Goal: Information Seeking & Learning: Learn about a topic

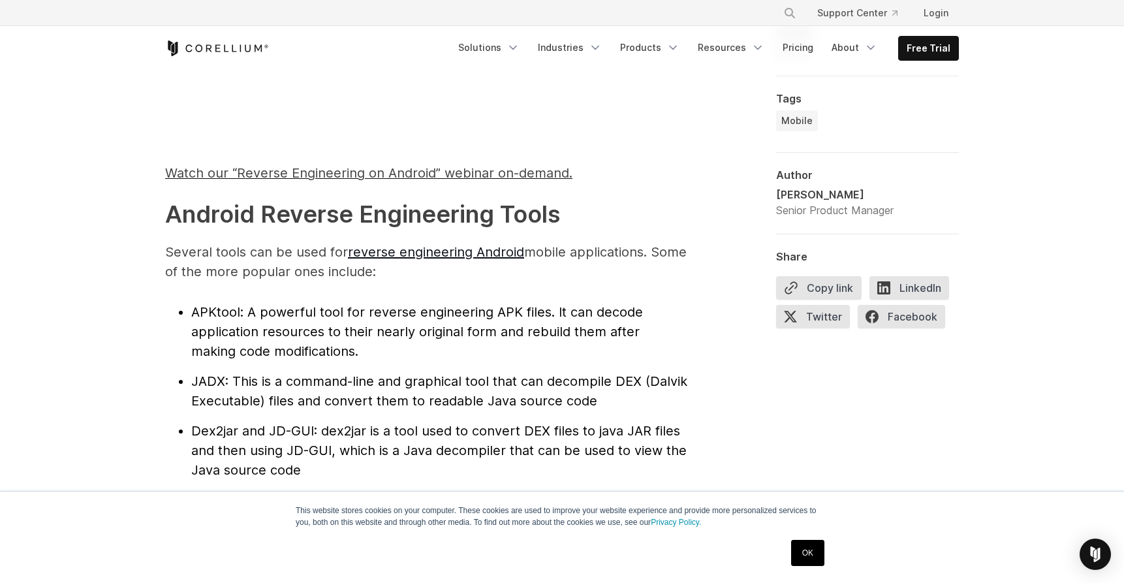
scroll to position [966, 0]
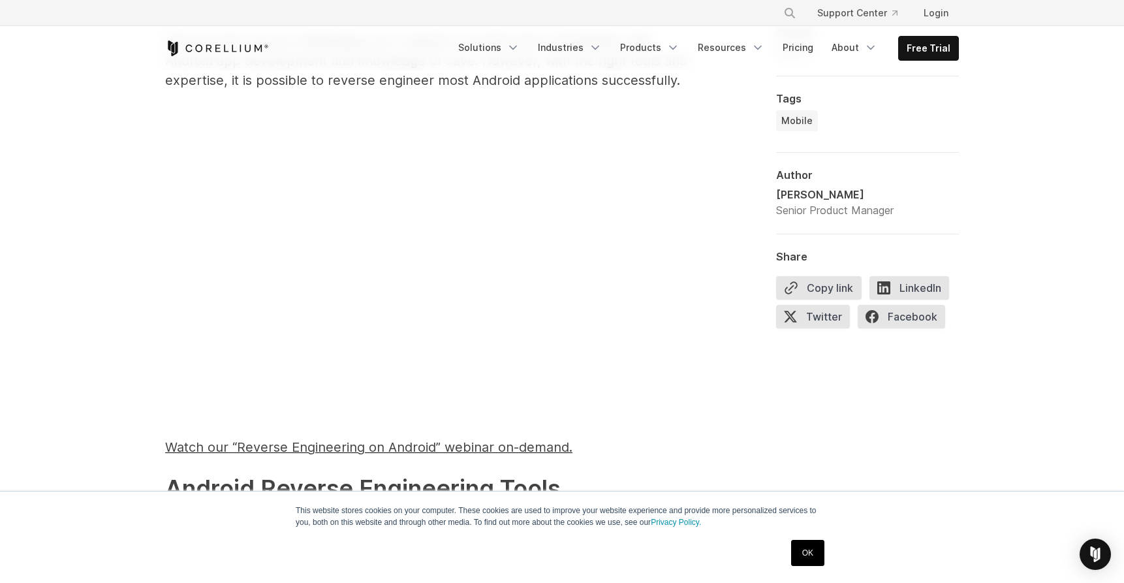
click at [813, 548] on link "OK" at bounding box center [807, 553] width 33 height 26
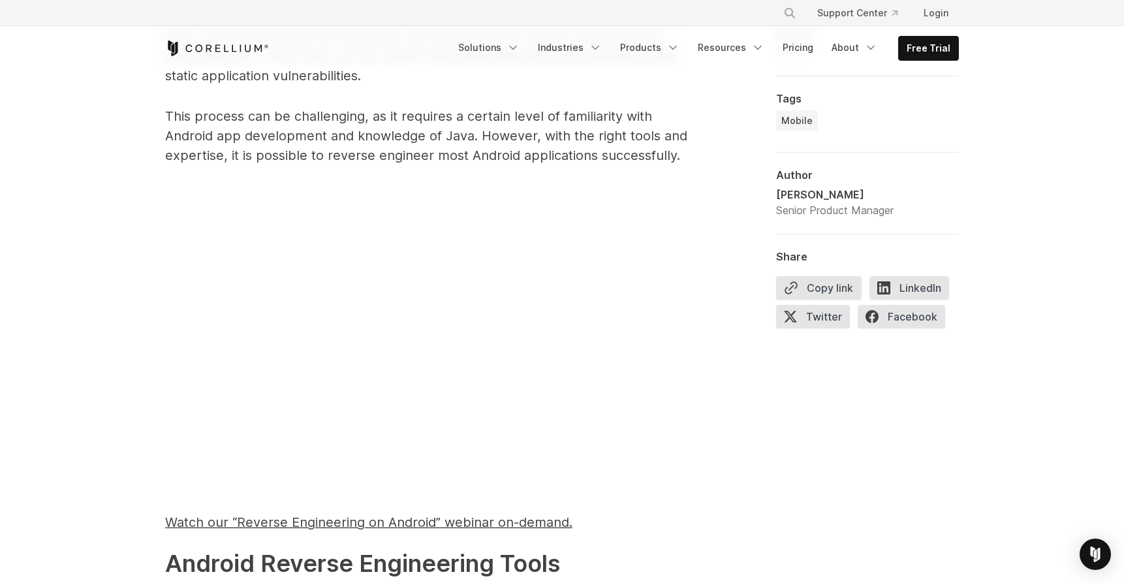
scroll to position [878, 0]
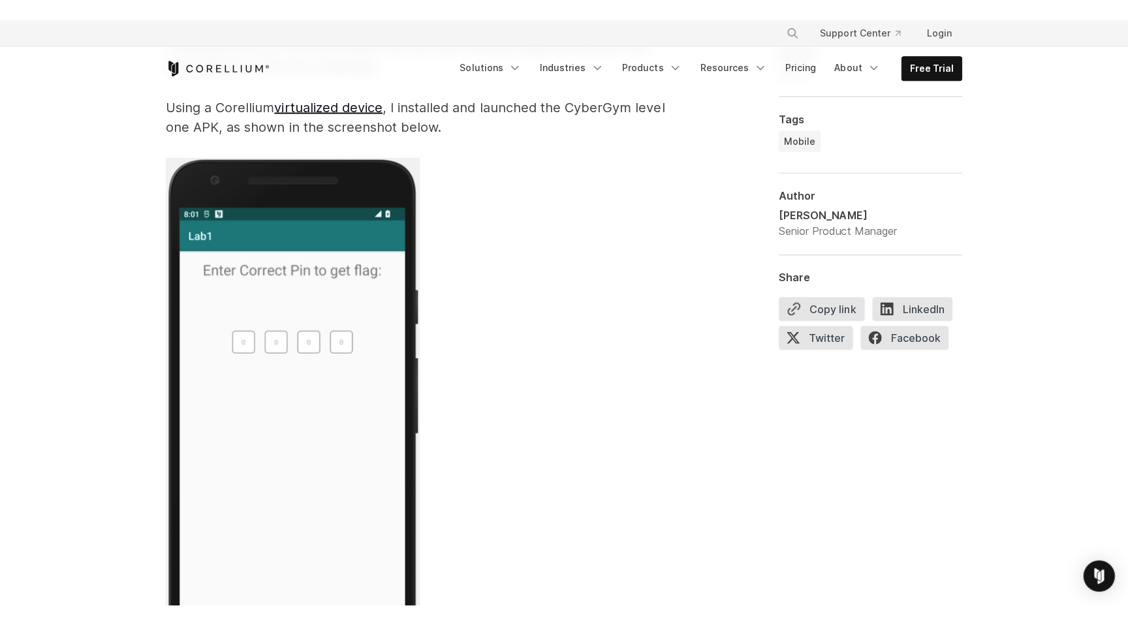
scroll to position [2658, 0]
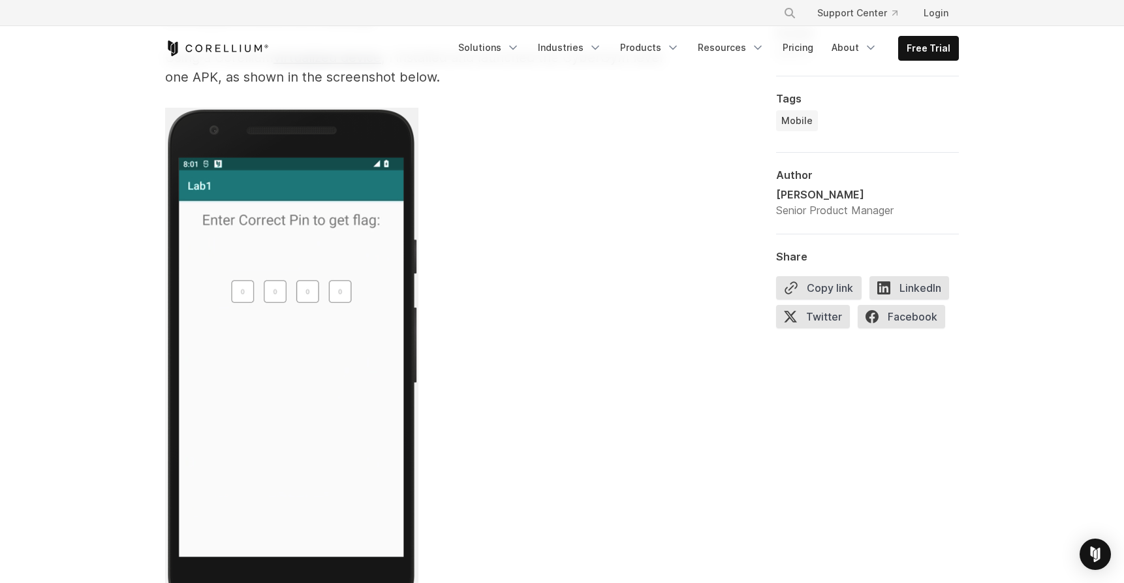
click at [610, 259] on p at bounding box center [426, 363] width 522 height 511
